Goal: Task Accomplishment & Management: Manage account settings

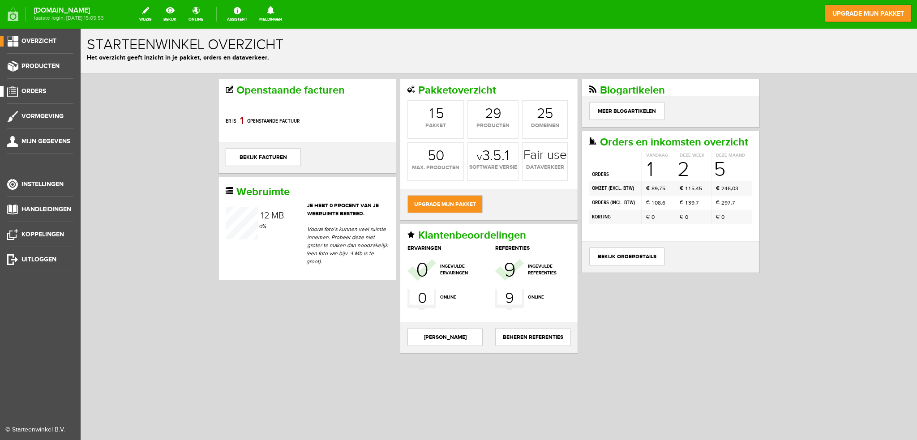
click at [36, 89] on span "Orders" at bounding box center [34, 91] width 25 height 8
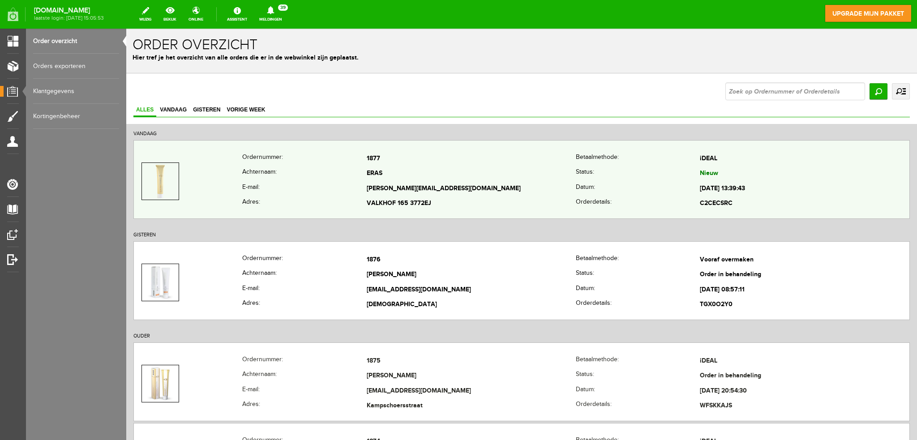
click at [294, 175] on th "Achternaam:" at bounding box center [304, 174] width 124 height 15
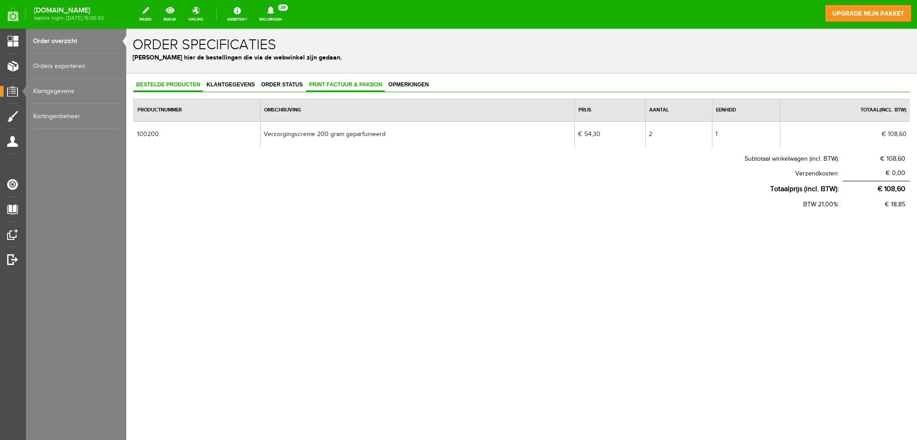
click at [347, 82] on span "Print factuur & pakbon" at bounding box center [345, 85] width 78 height 6
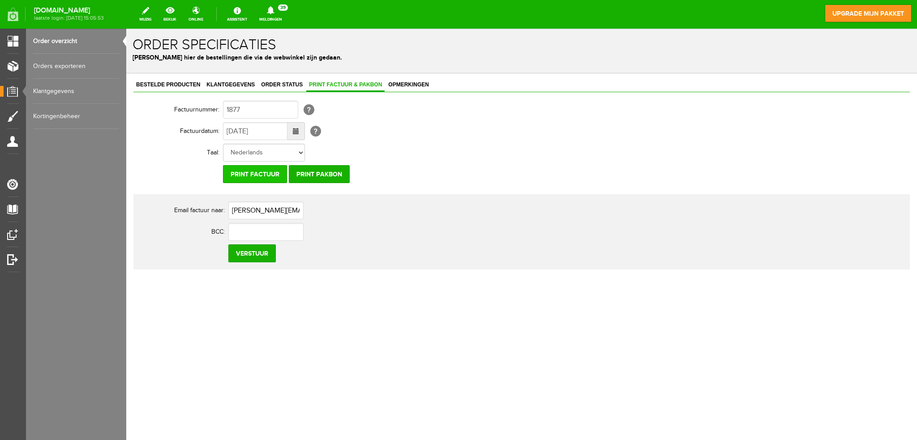
click at [257, 172] on input "Print factuur" at bounding box center [255, 174] width 64 height 18
click at [325, 169] on input "Print pakbon" at bounding box center [319, 174] width 61 height 18
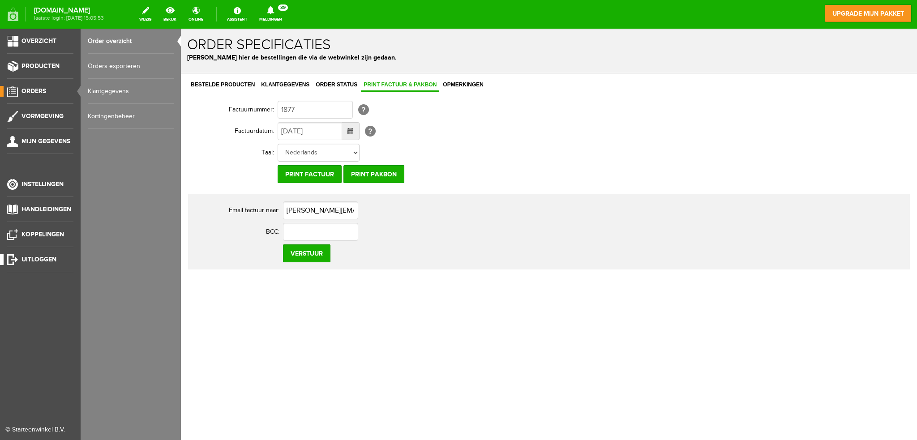
click at [42, 256] on span "Uitloggen" at bounding box center [39, 260] width 35 height 8
